Goal: Information Seeking & Learning: Check status

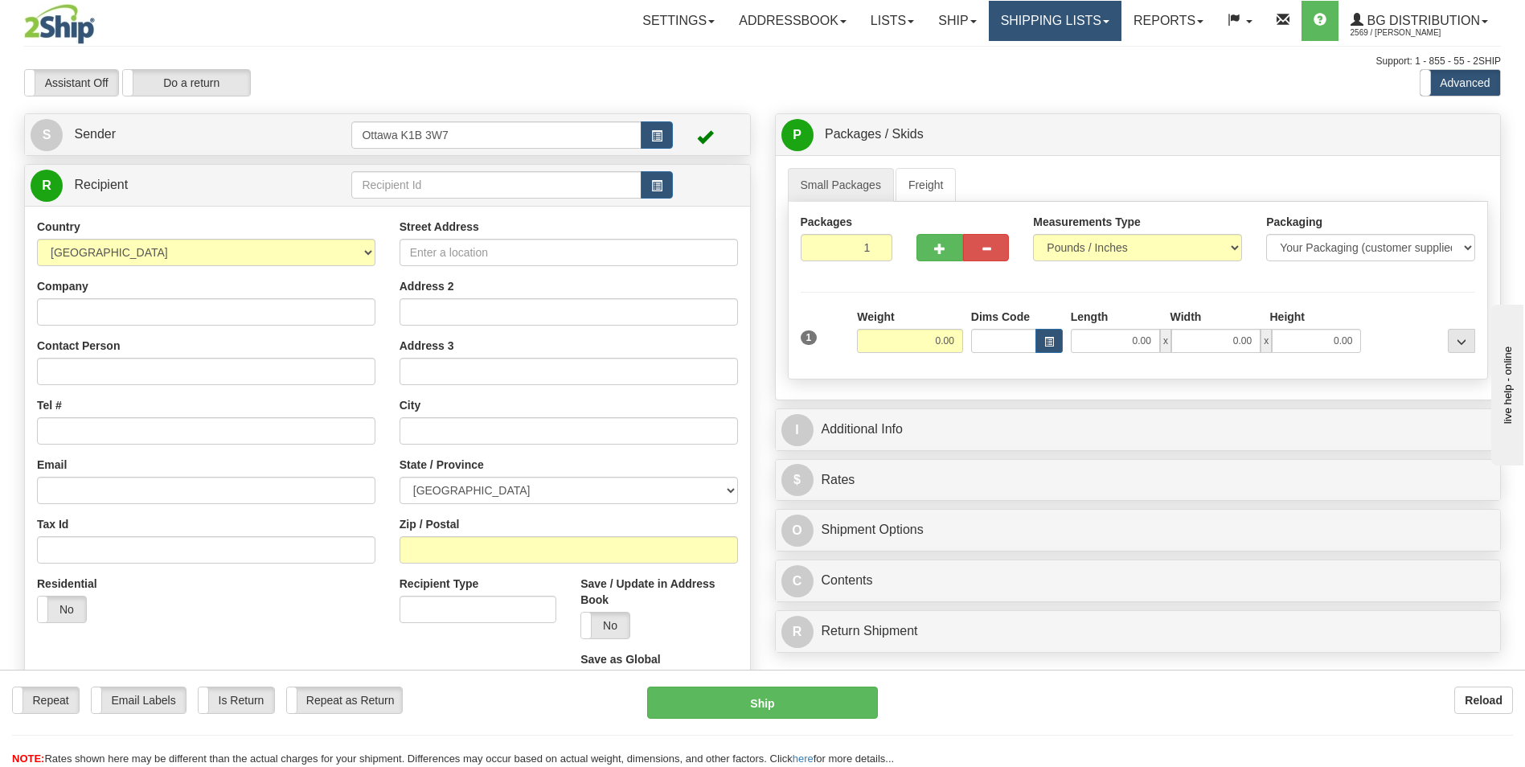
click at [1057, 7] on link "Shipping lists" at bounding box center [1055, 21] width 133 height 40
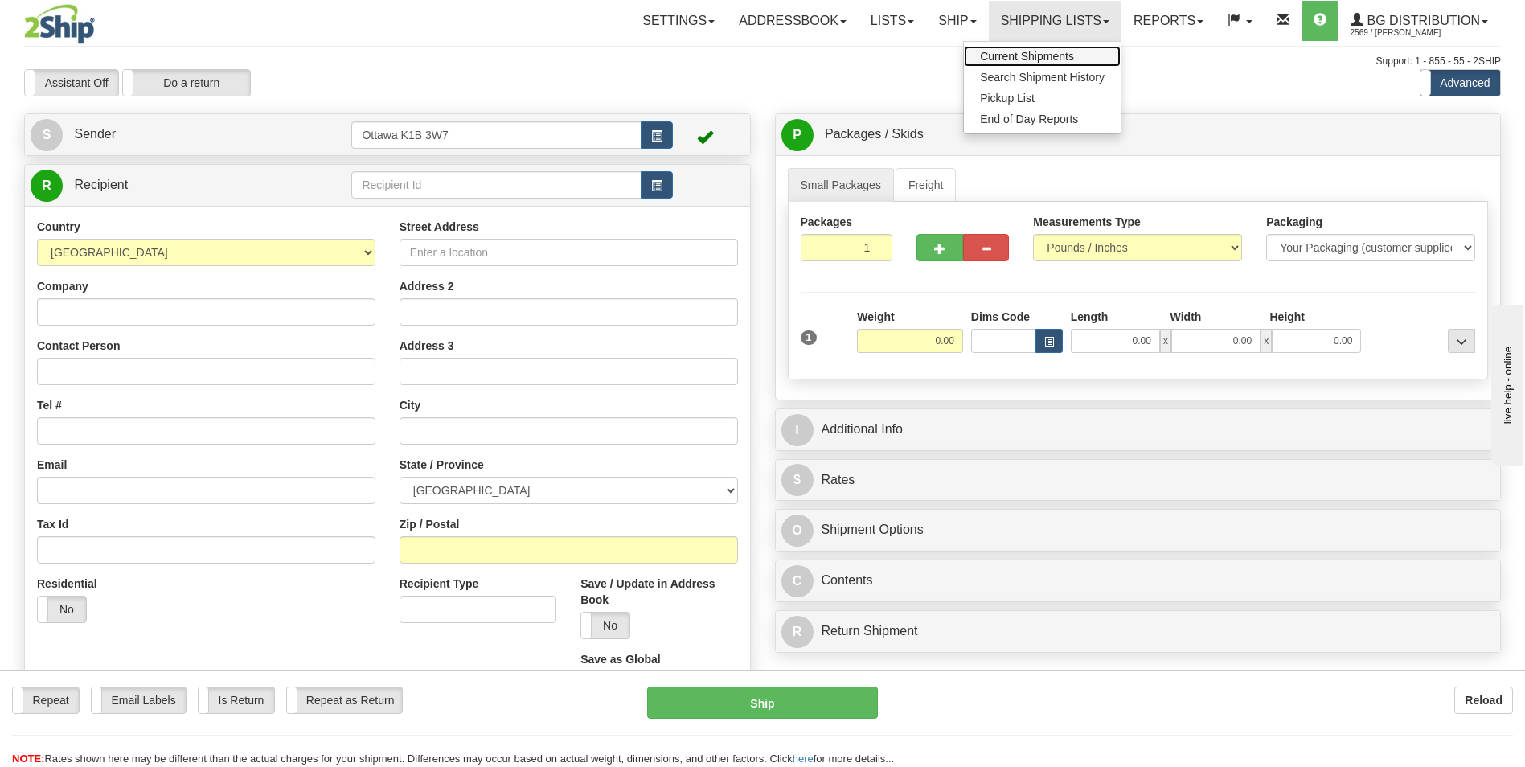
click at [1038, 51] on span "Current Shipments" at bounding box center [1027, 56] width 94 height 13
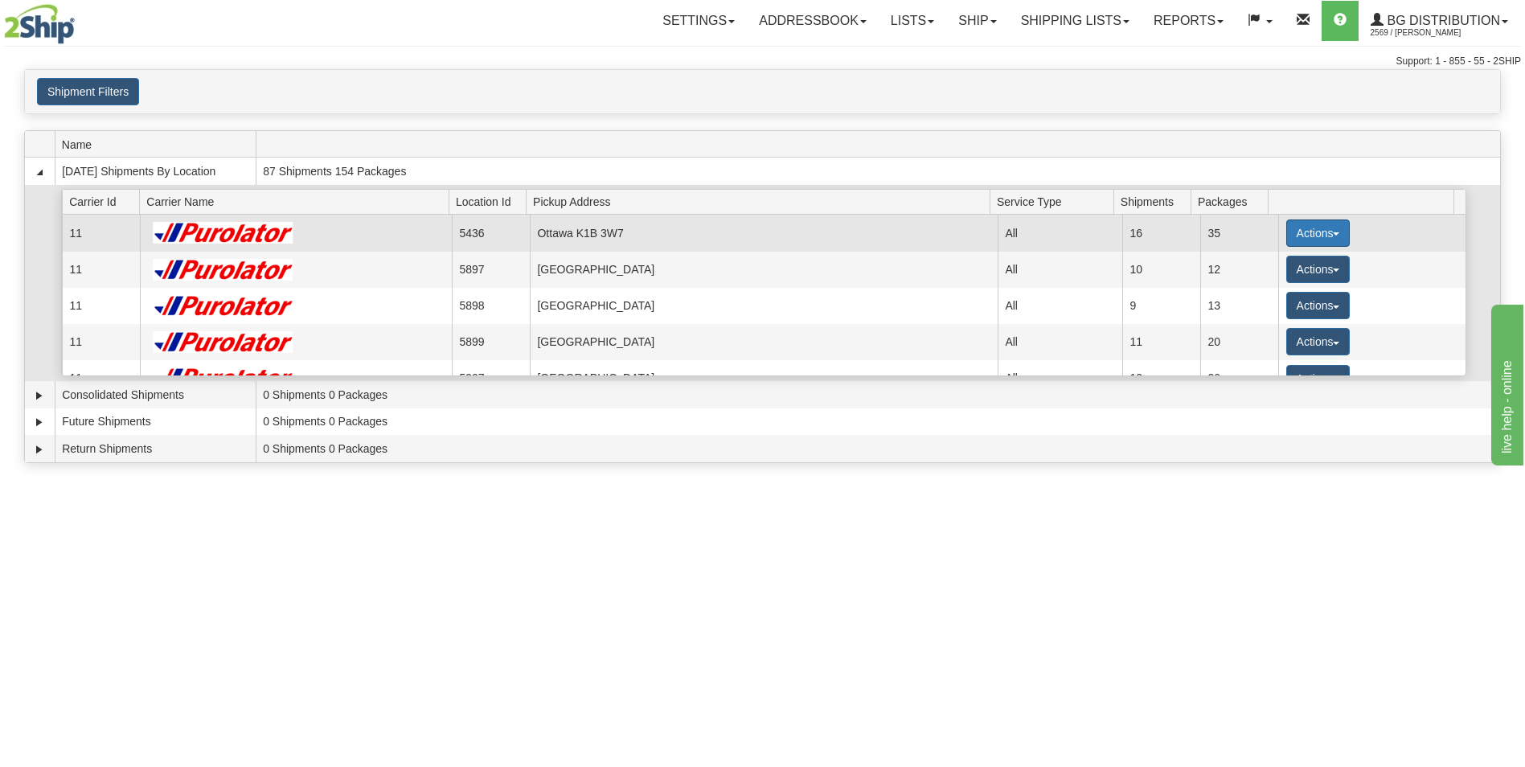
click at [1310, 231] on button "Actions" at bounding box center [1318, 232] width 64 height 27
click at [1259, 266] on span "Details" at bounding box center [1257, 262] width 43 height 11
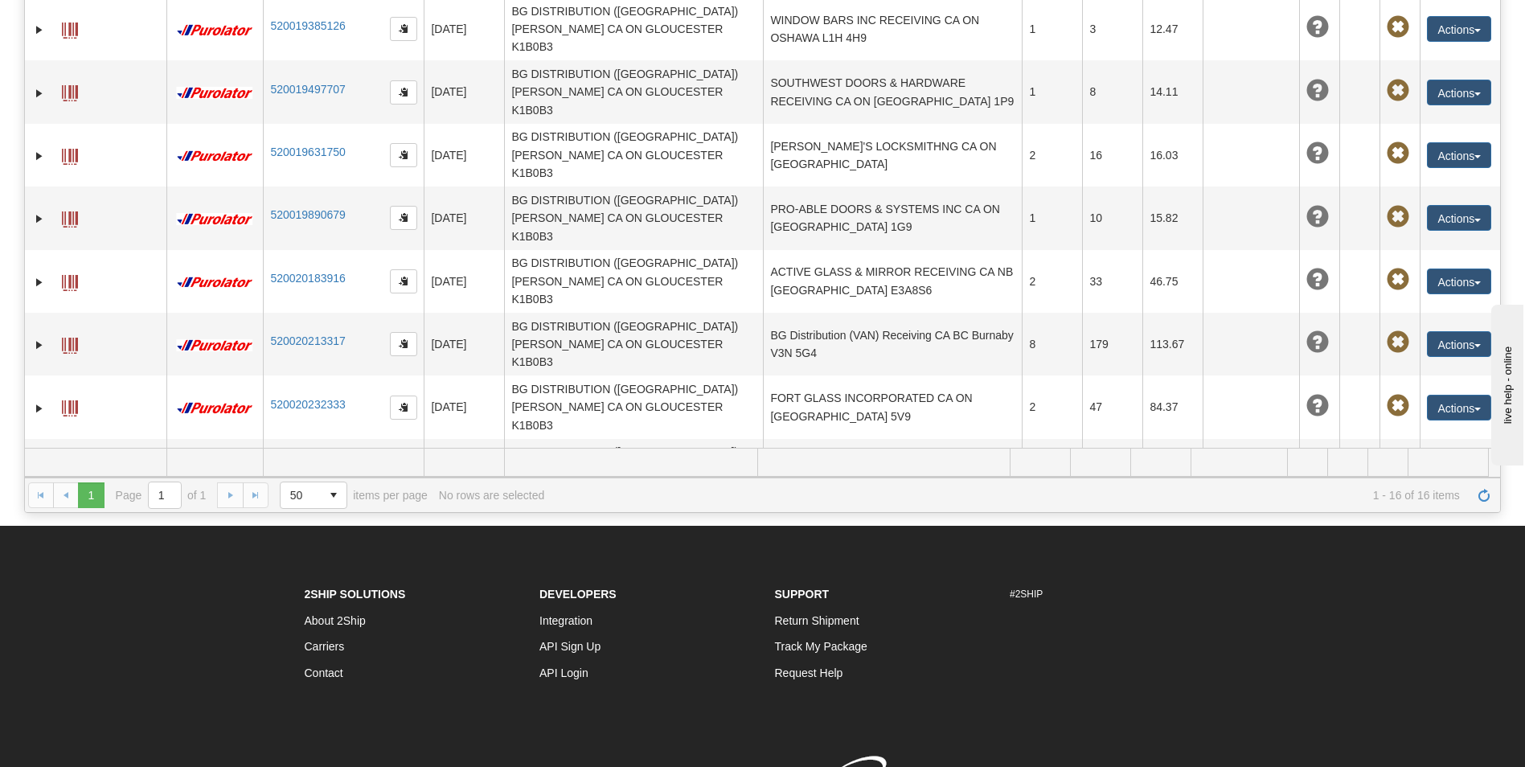
scroll to position [161, 0]
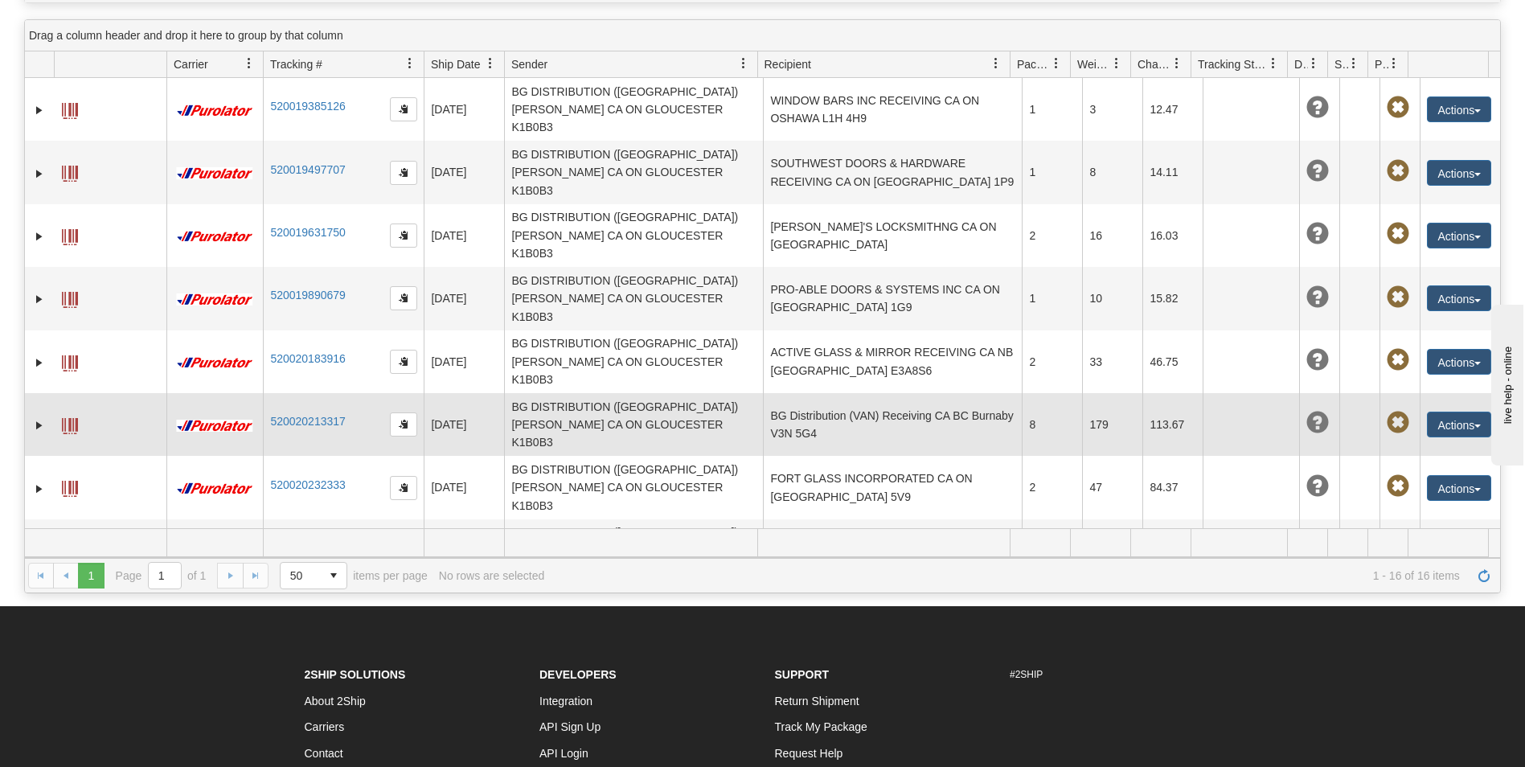
drag, startPoint x: 348, startPoint y: 319, endPoint x: 266, endPoint y: 327, distance: 82.4
click at [266, 393] on td "520020213317" at bounding box center [343, 424] width 161 height 63
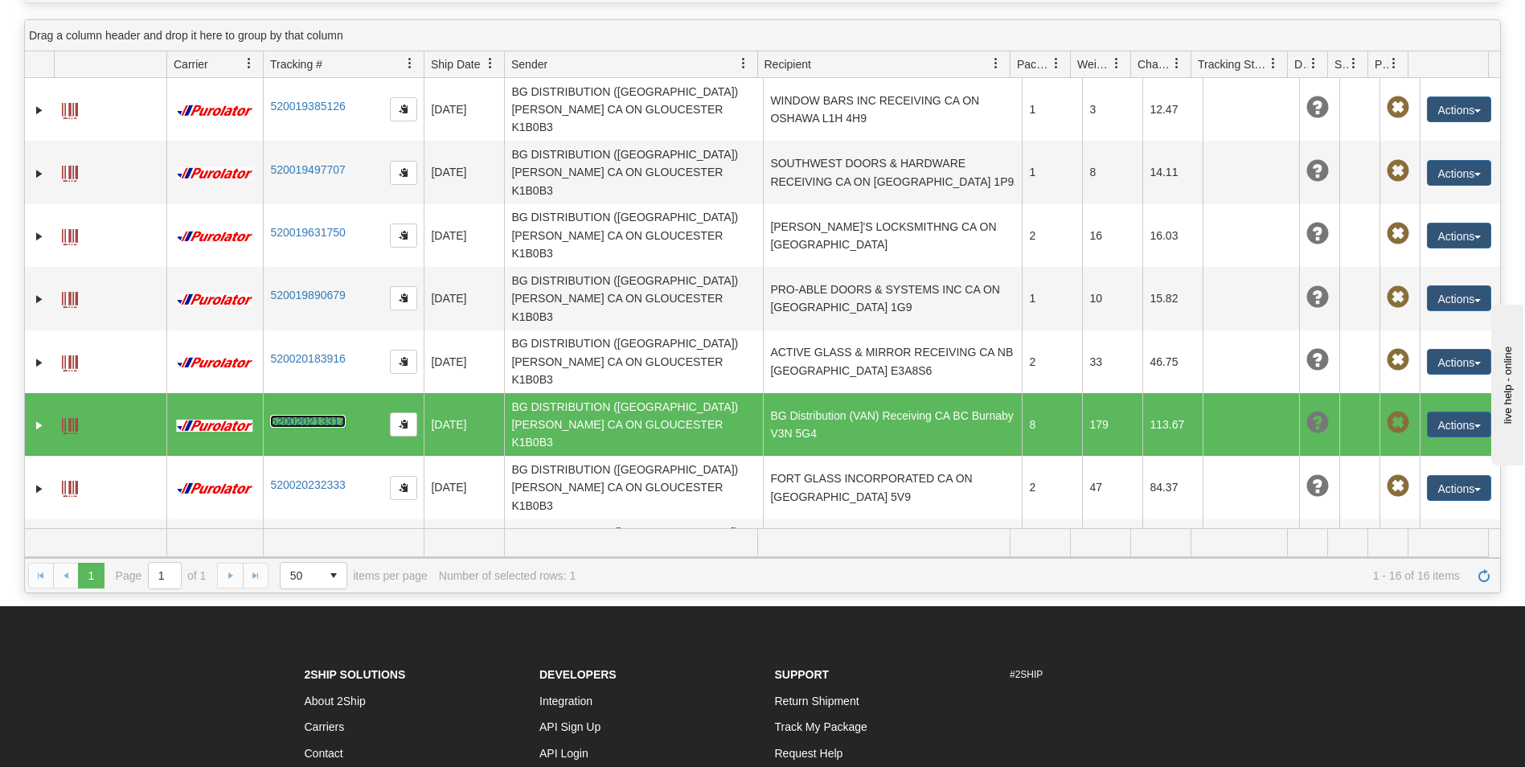
click at [295, 415] on link "520020213317" at bounding box center [307, 421] width 75 height 13
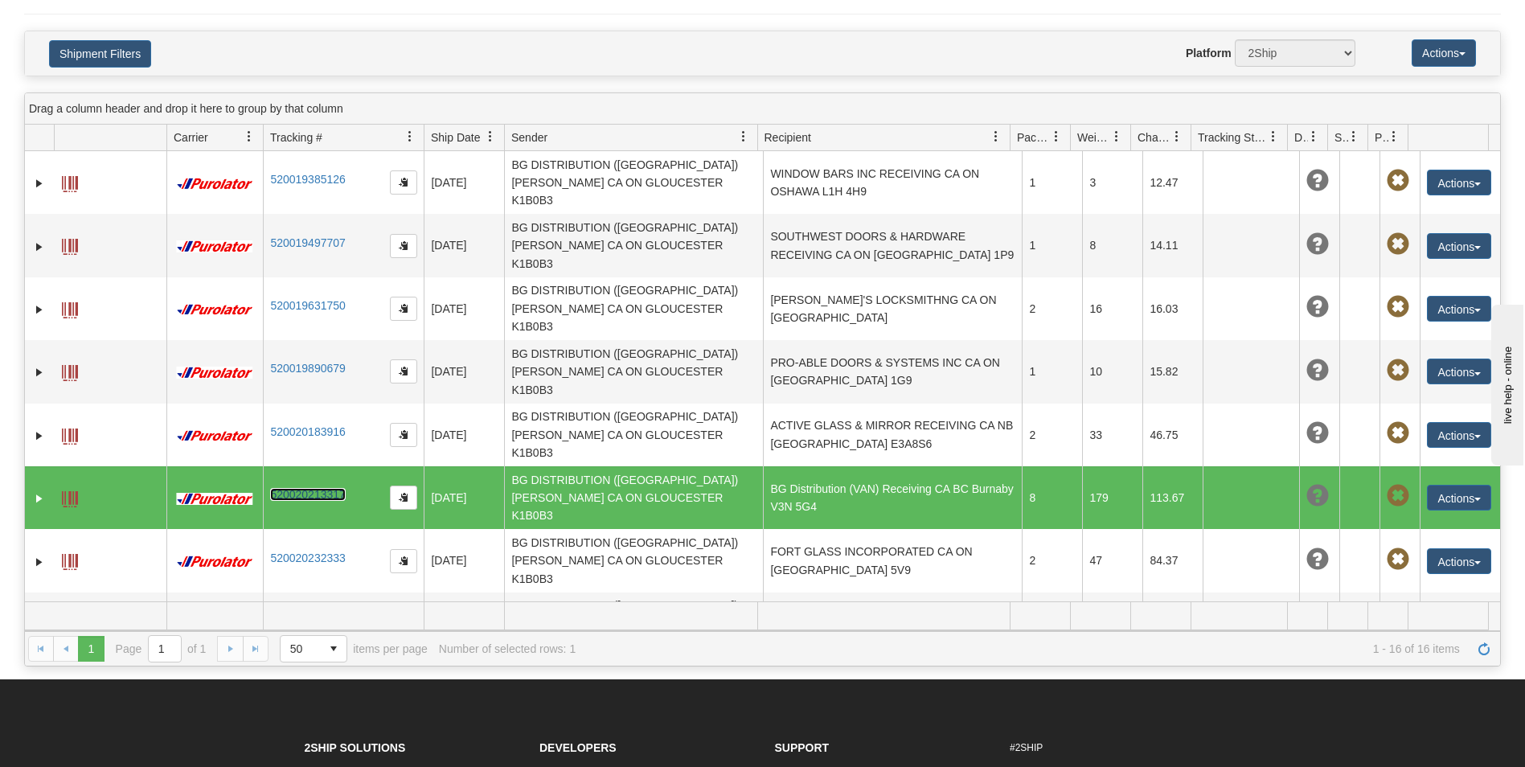
scroll to position [0, 0]
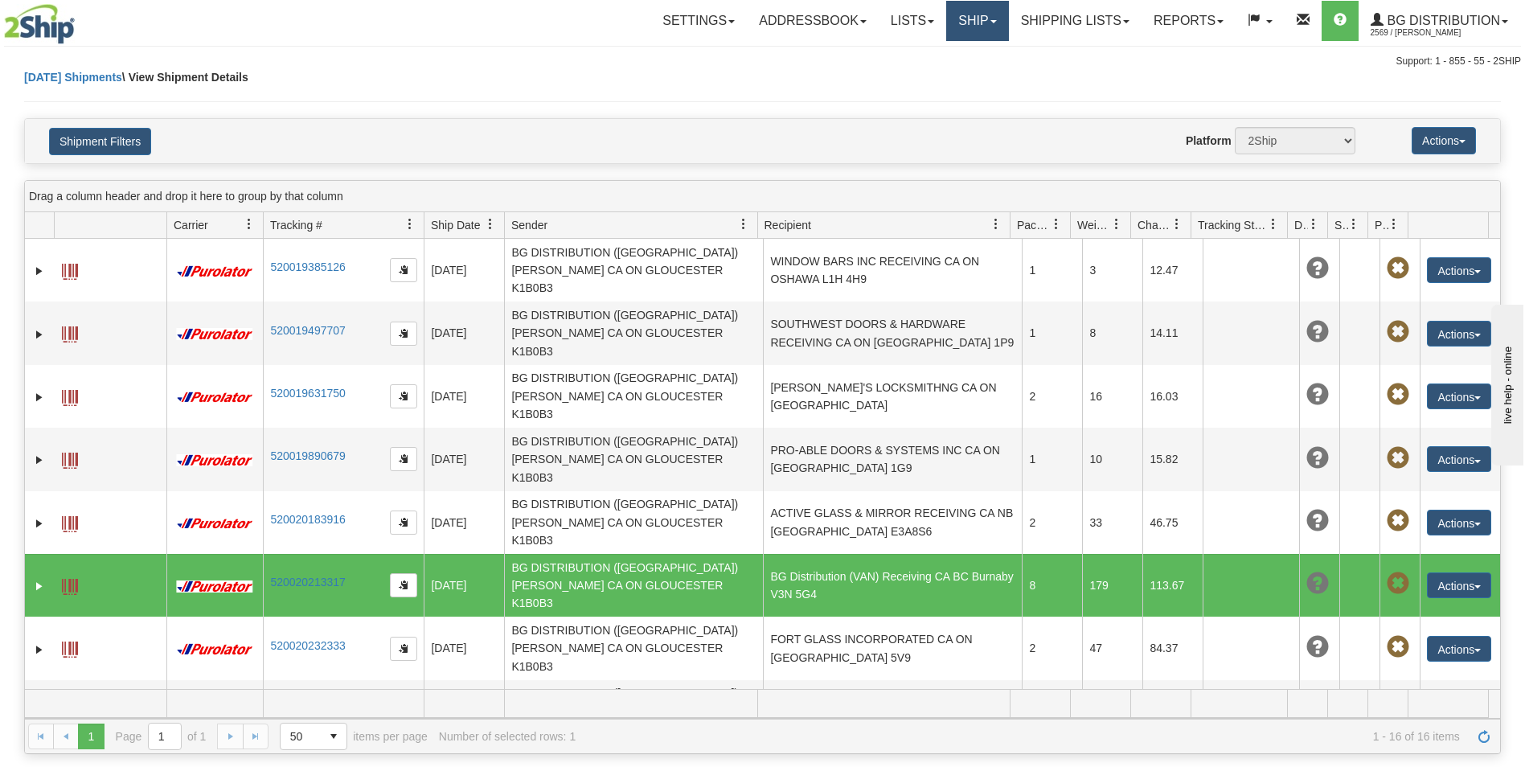
click at [990, 20] on span at bounding box center [993, 21] width 6 height 3
click at [968, 17] on link "Ship" at bounding box center [977, 21] width 62 height 40
click at [1063, 18] on link "Shipping lists" at bounding box center [1075, 21] width 133 height 40
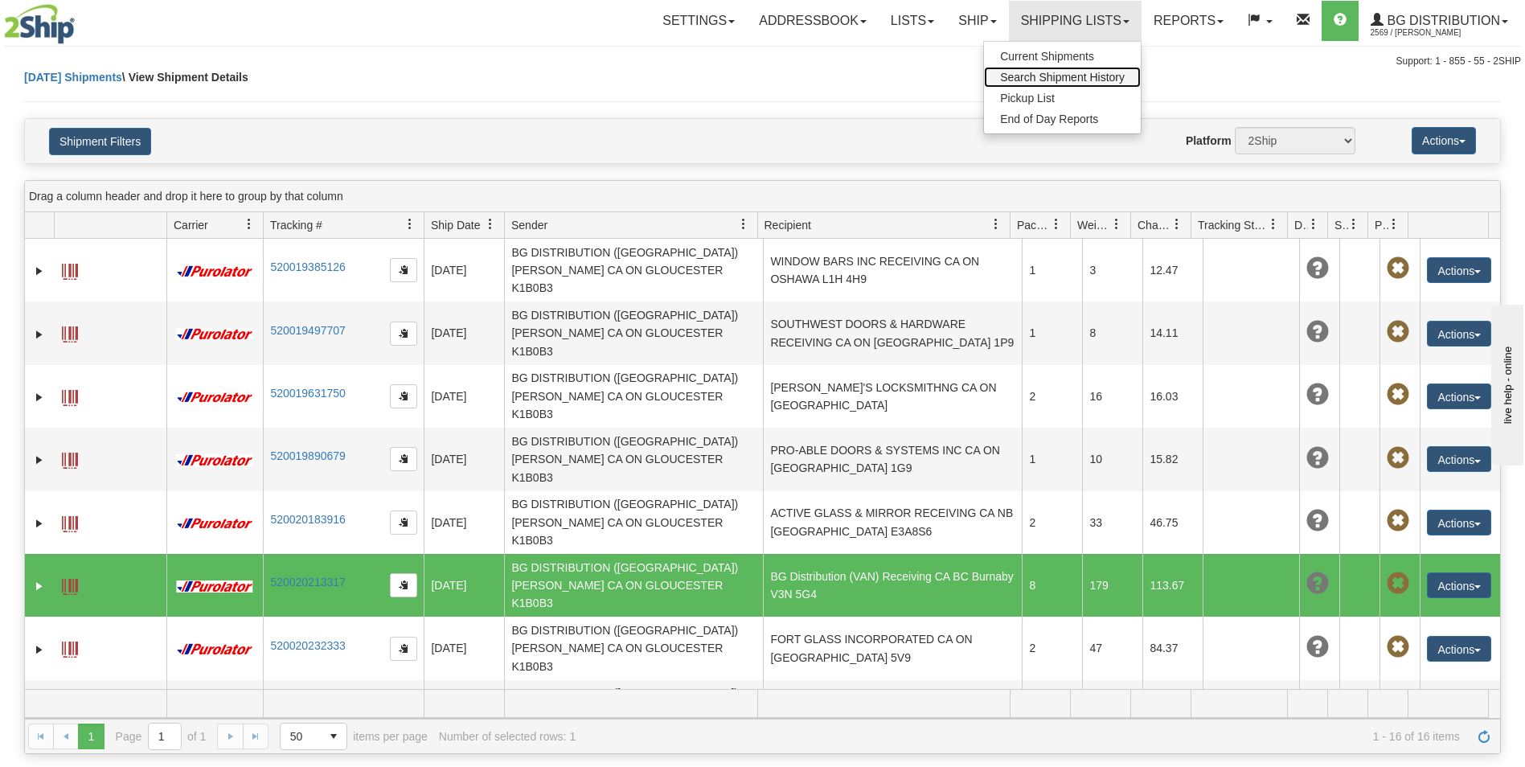
click at [1067, 80] on span "Search Shipment History" at bounding box center [1062, 77] width 125 height 13
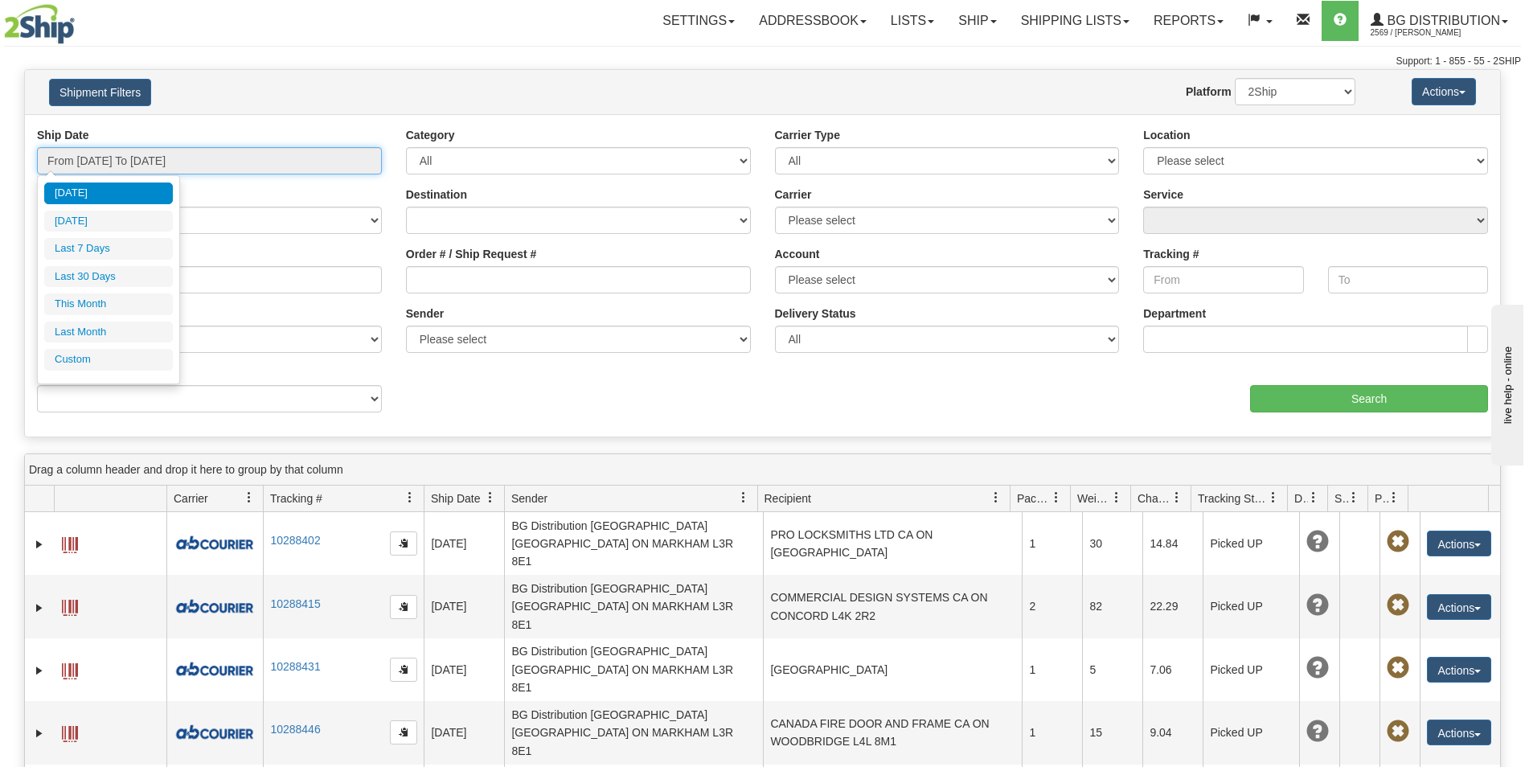
click at [204, 166] on input "From 08/20/2025 To 08/21/2025" at bounding box center [209, 160] width 345 height 27
click at [99, 219] on li "Yesterday" at bounding box center [108, 222] width 129 height 22
type input "From 08/20/2025 To 08/20/2025"
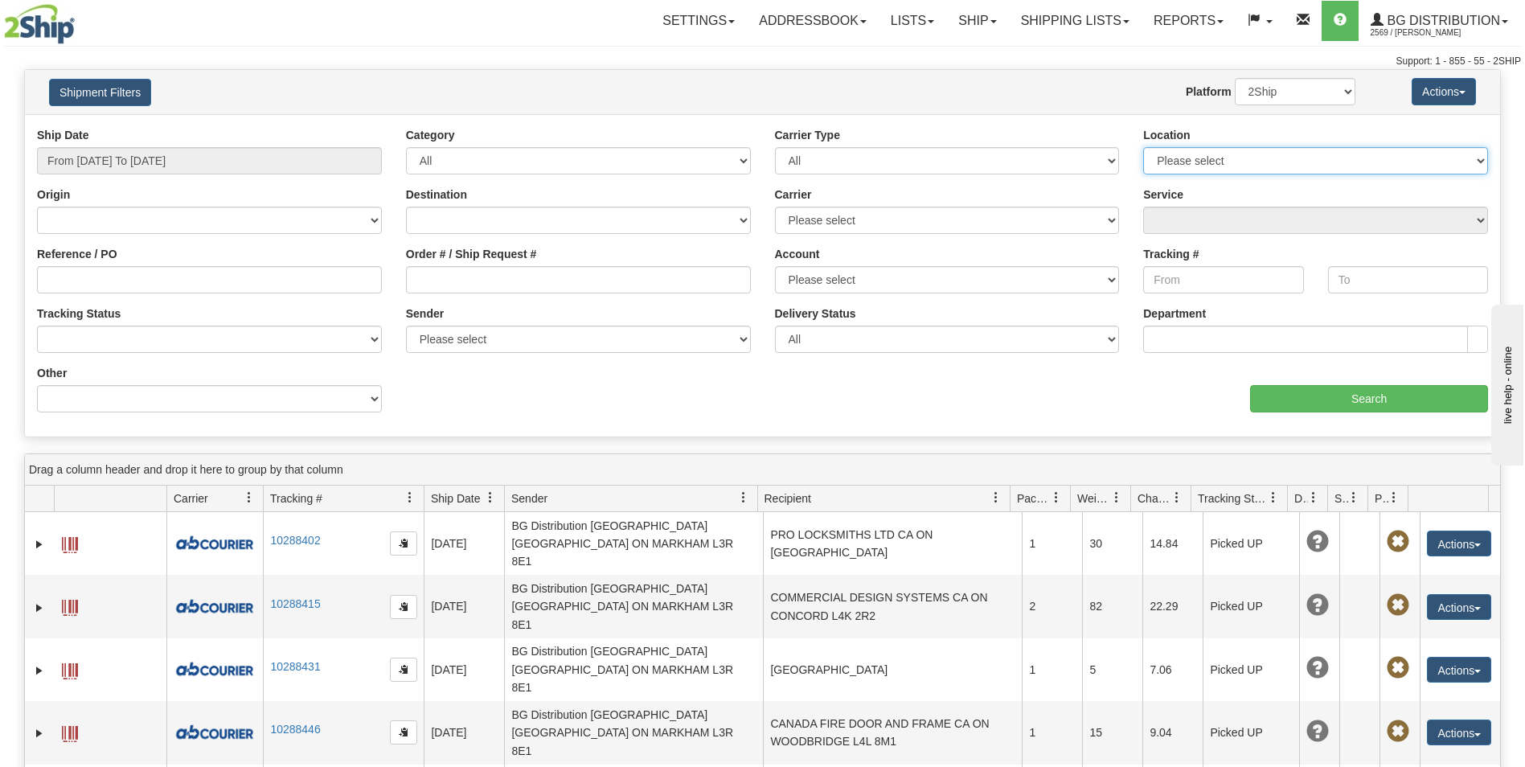
click at [1345, 168] on select "Please select Ottawa K1B 3W7 Montreal Quebec City Winnipeg Toronto" at bounding box center [1315, 160] width 345 height 27
select select "5436"
click at [1143, 147] on select "Please select Ottawa K1B 3W7 Montreal Quebec City Winnipeg Toronto" at bounding box center [1315, 160] width 345 height 27
click at [1389, 399] on input "Search" at bounding box center [1369, 398] width 238 height 27
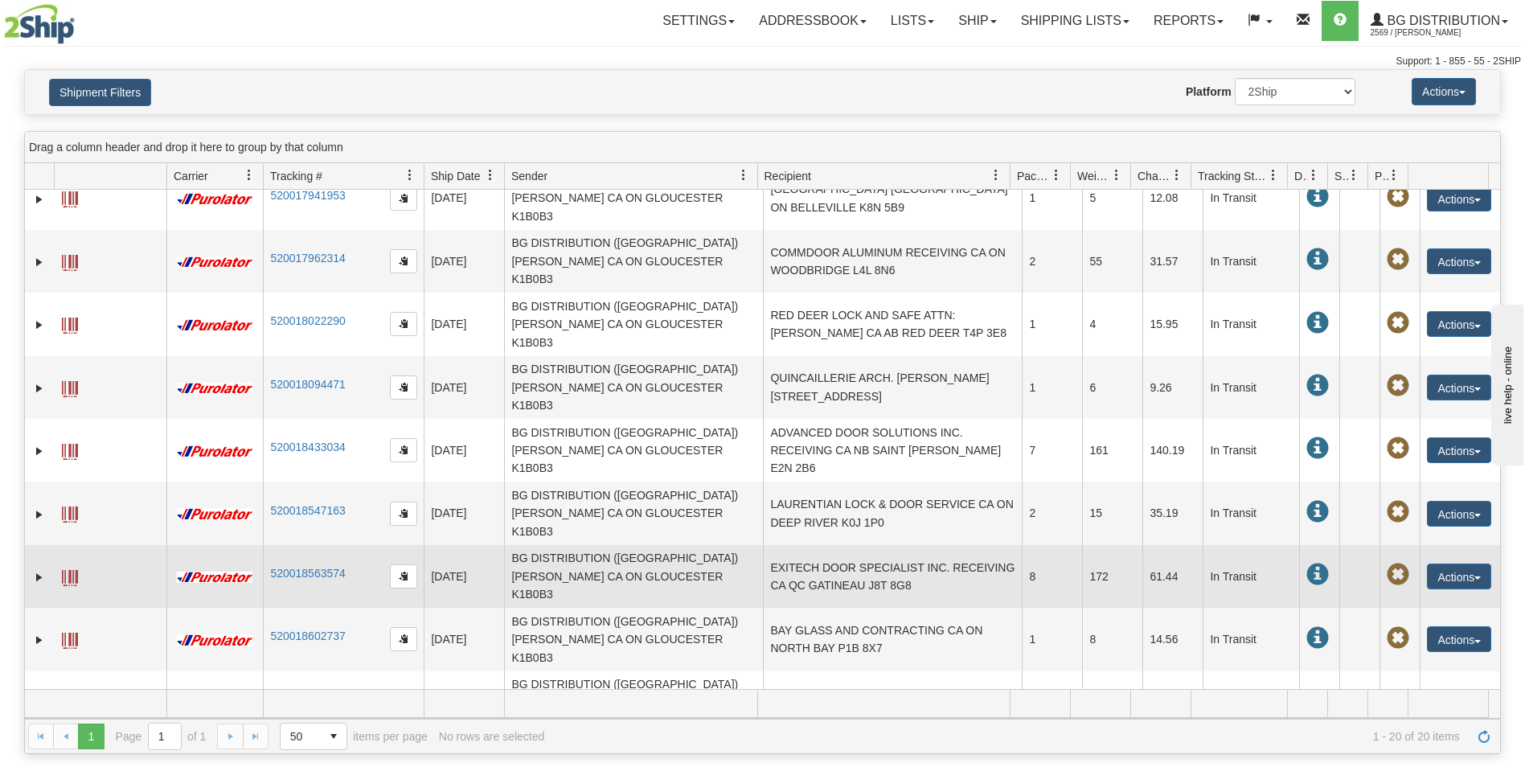
scroll to position [80, 0]
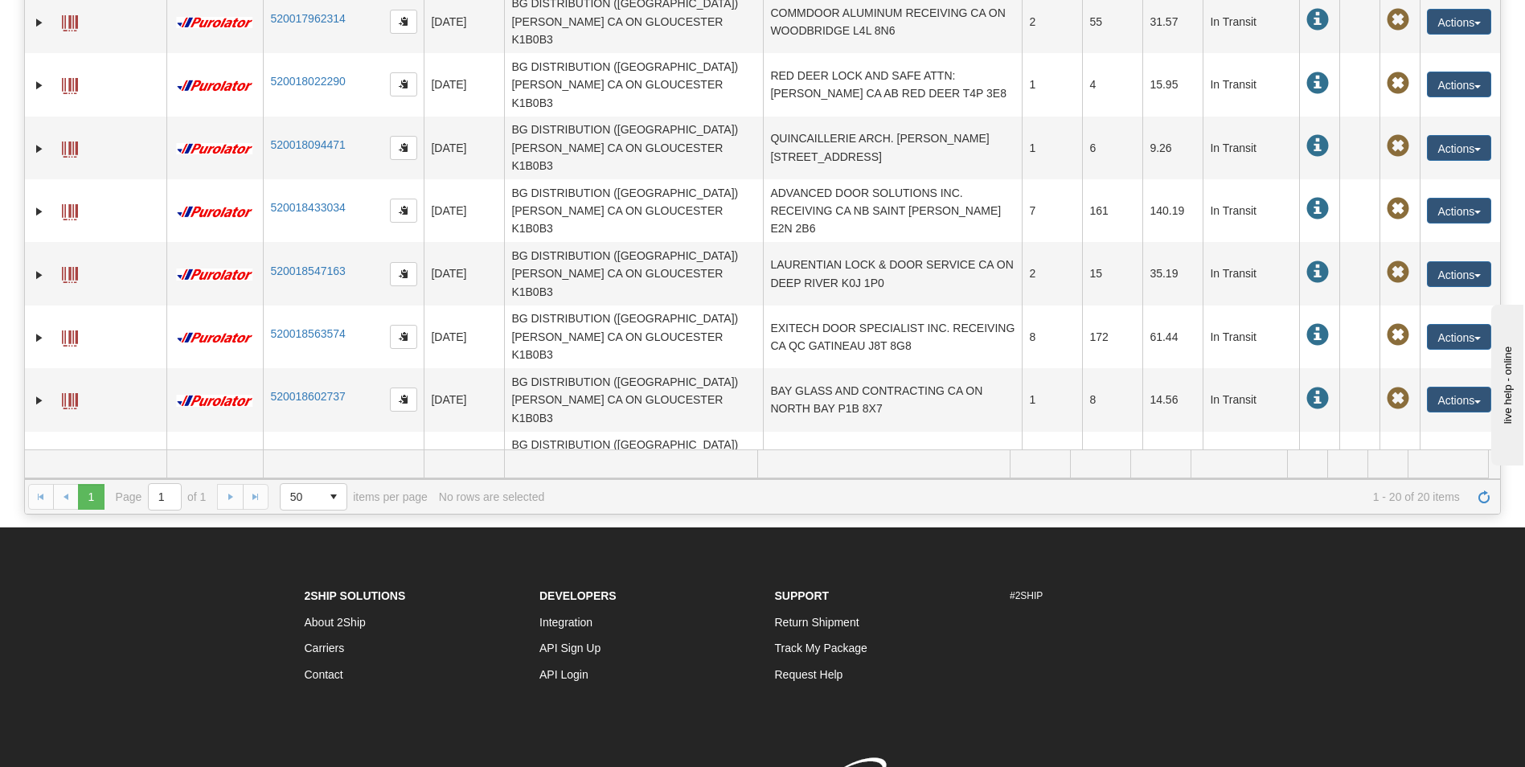
scroll to position [241, 0]
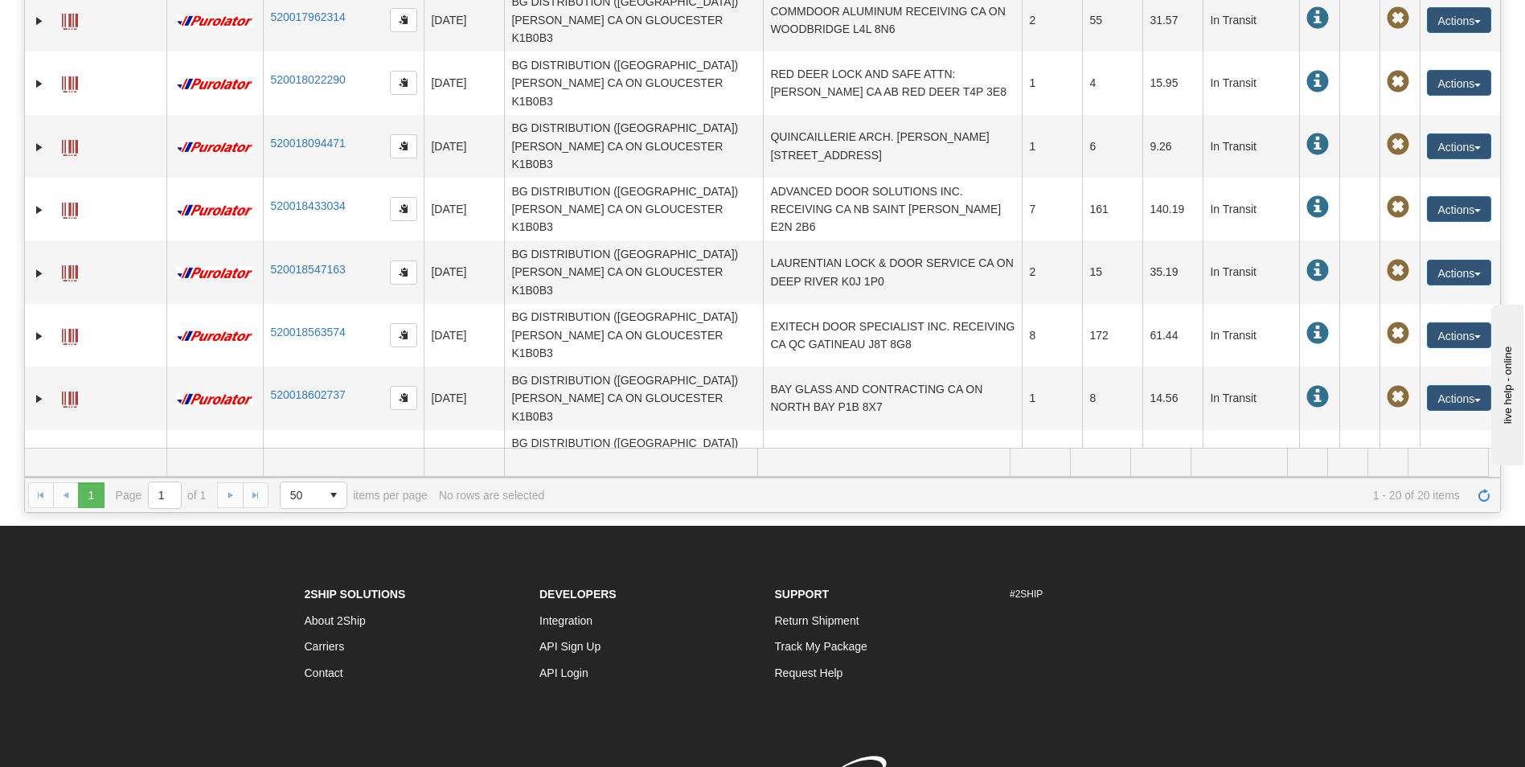
click at [42, 706] on link "Expand" at bounding box center [39, 714] width 16 height 16
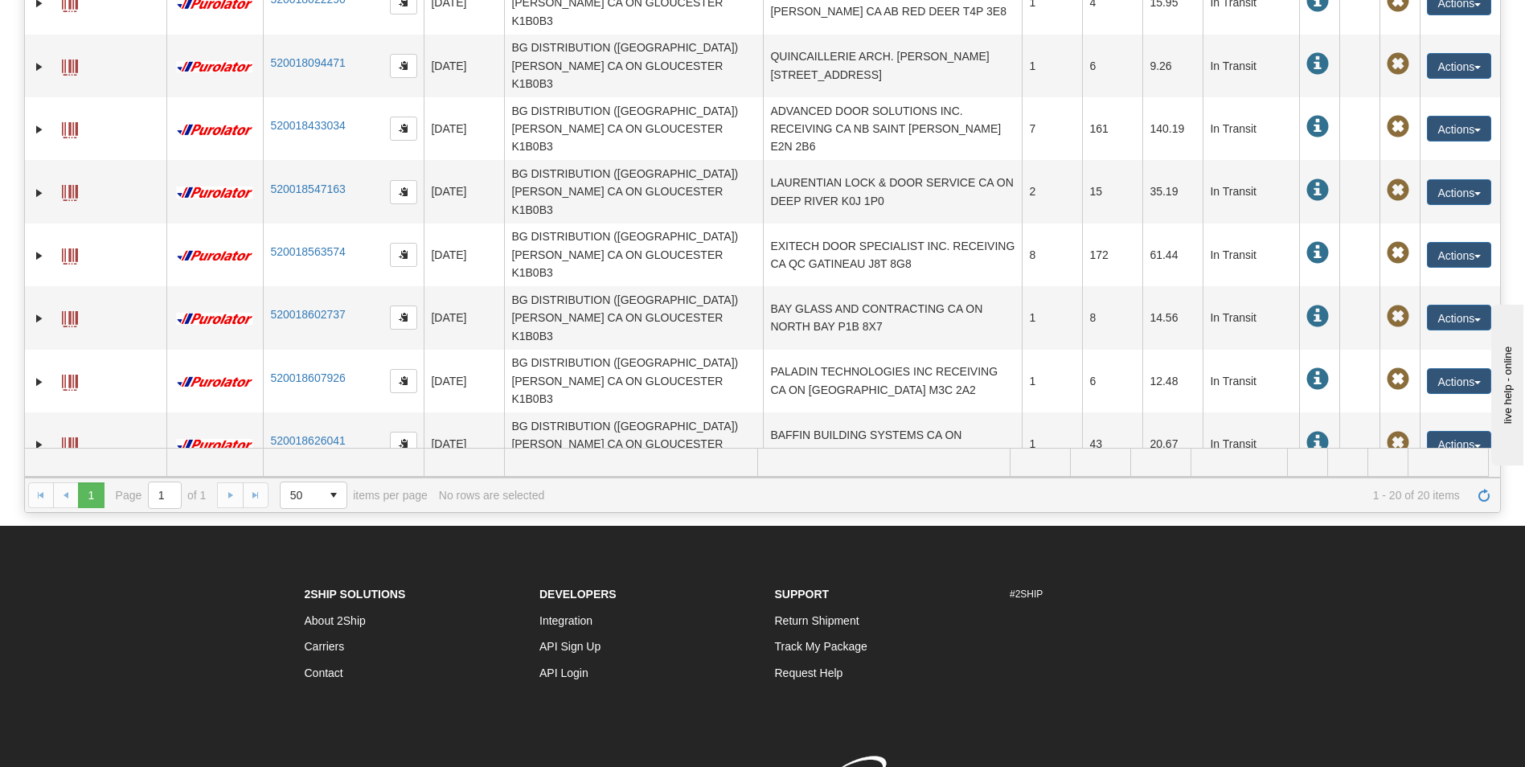
click at [288, 669] on span "References" at bounding box center [281, 682] width 77 height 26
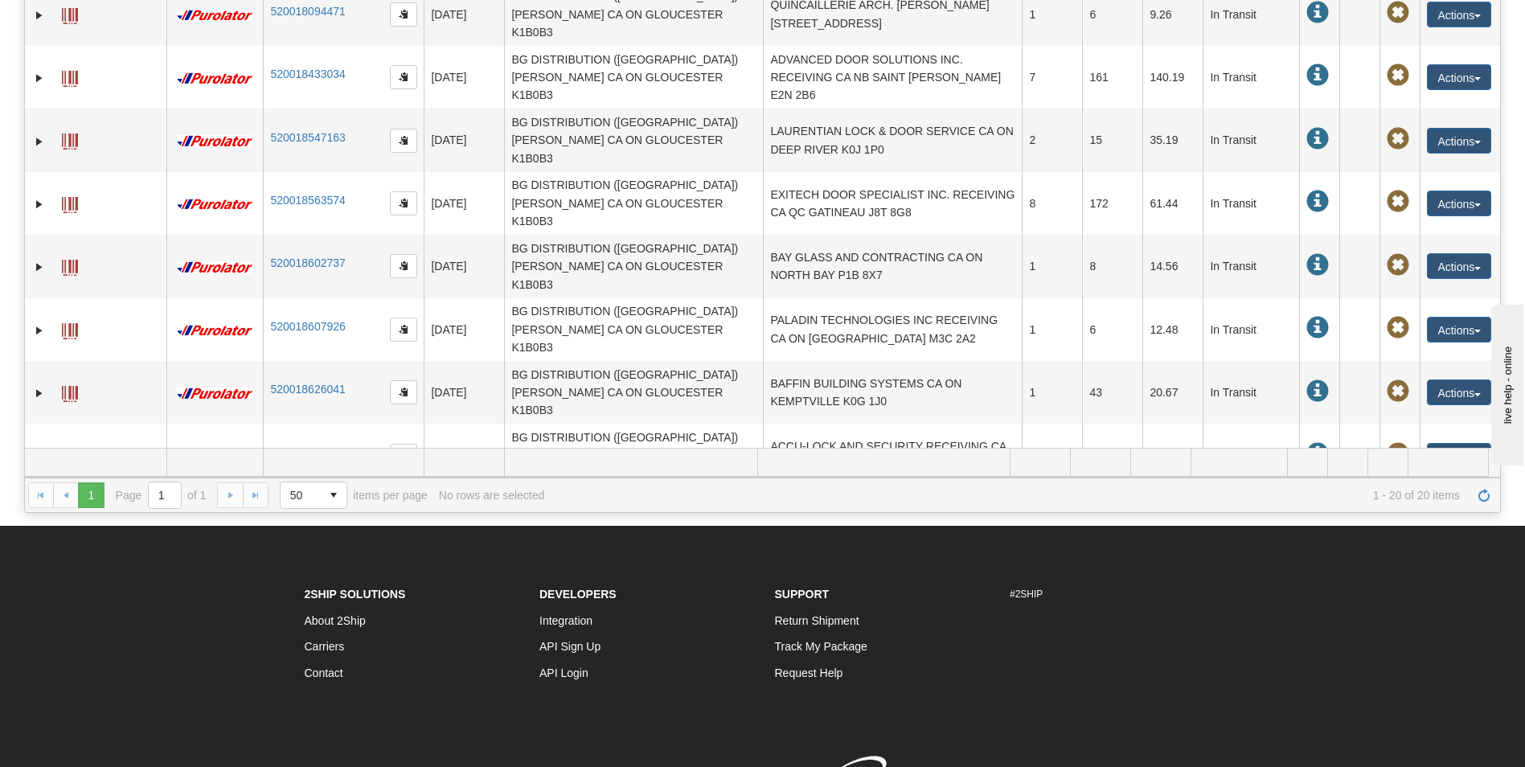
scroll to position [563, 0]
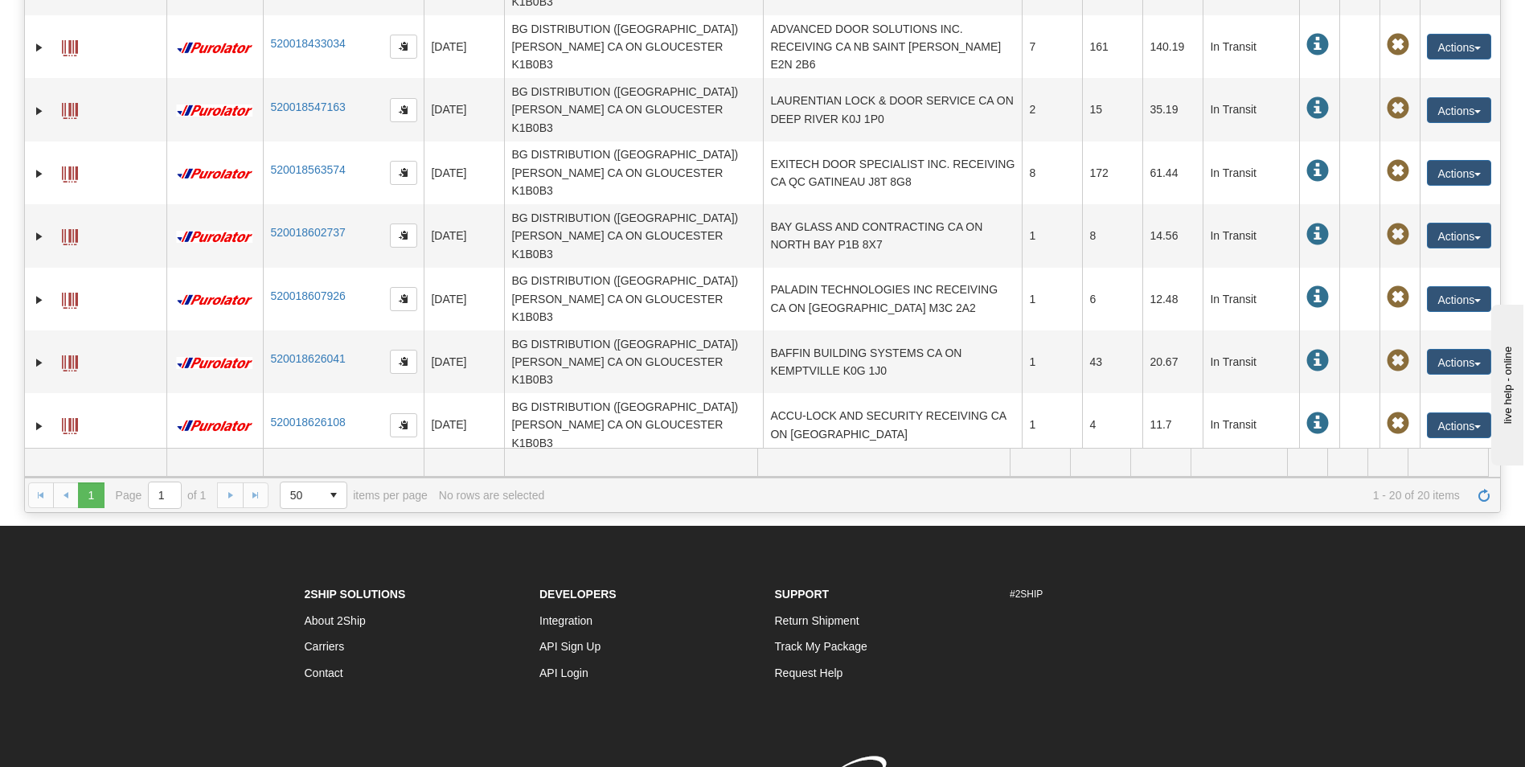
click at [69, 544] on span at bounding box center [70, 552] width 16 height 16
